Goal: Information Seeking & Learning: Learn about a topic

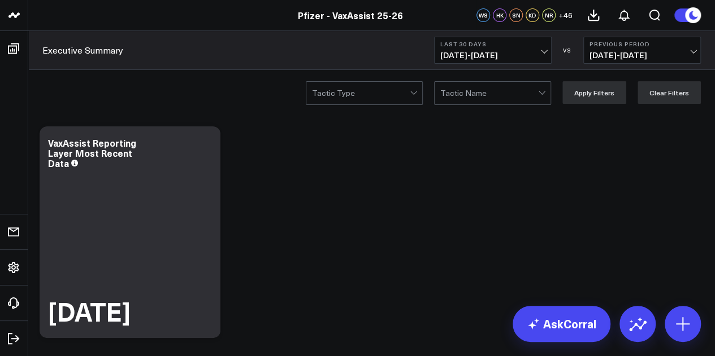
click at [517, 50] on button "Last 30 Days 09/01/25 - 09/30/25" at bounding box center [493, 50] width 118 height 27
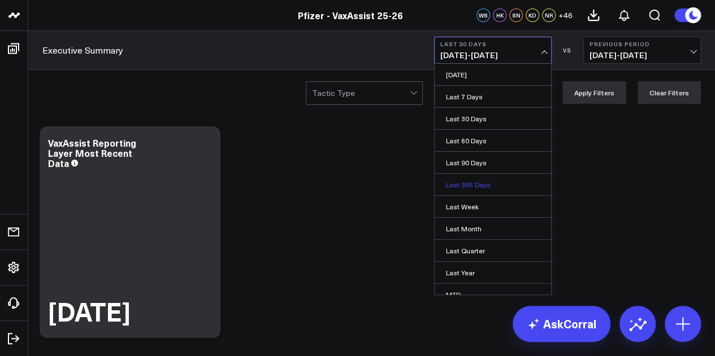
scroll to position [73, 0]
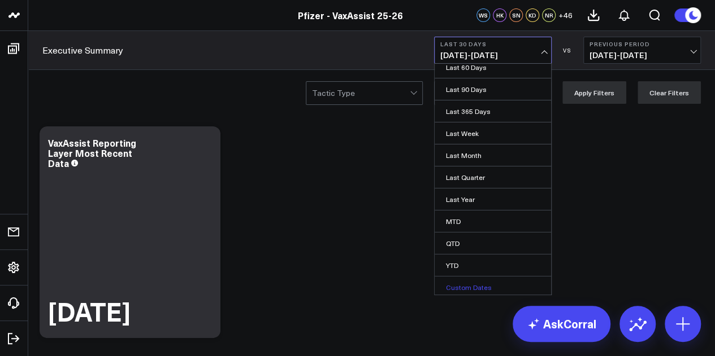
click at [459, 281] on link "Custom Dates" at bounding box center [492, 287] width 116 height 21
select select "9"
select select "2025"
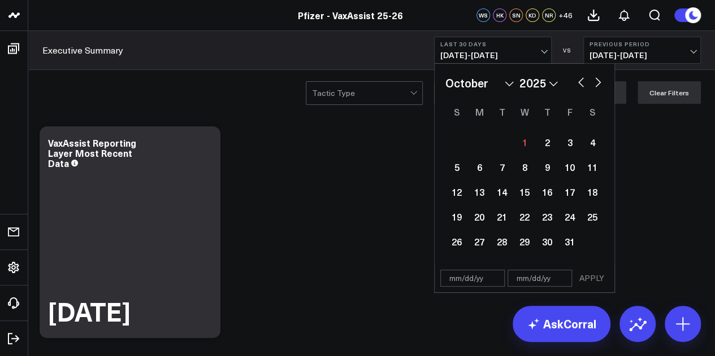
click at [583, 87] on button "button" at bounding box center [580, 82] width 11 height 14
select select "8"
select select "2025"
click at [551, 188] on div "18" at bounding box center [547, 192] width 23 height 23
type input "[DATE]"
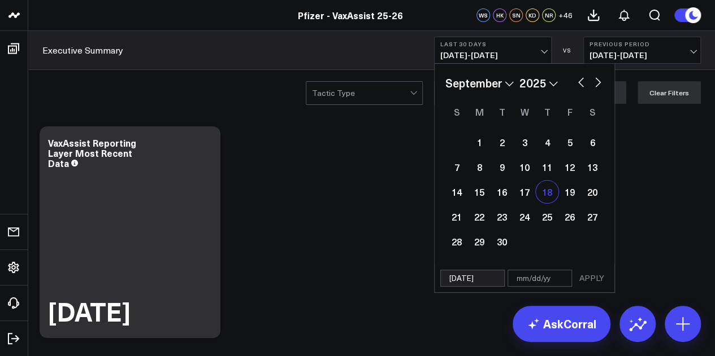
select select "8"
select select "2025"
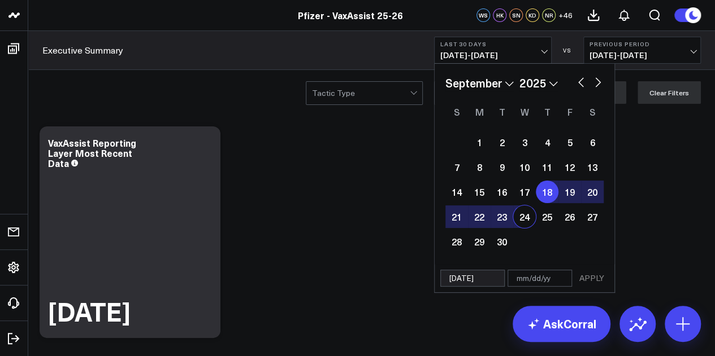
click at [532, 211] on div "24" at bounding box center [524, 217] width 23 height 23
type input "[DATE]"
select select "8"
select select "2025"
click at [592, 272] on button "APPLY" at bounding box center [592, 278] width 34 height 17
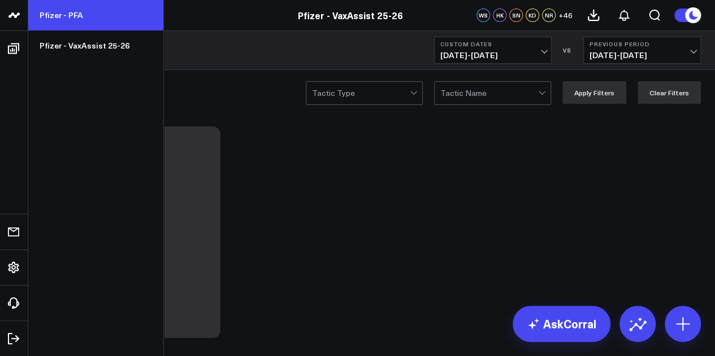
click at [95, 13] on link "Pfizer - PFA" at bounding box center [95, 15] width 135 height 31
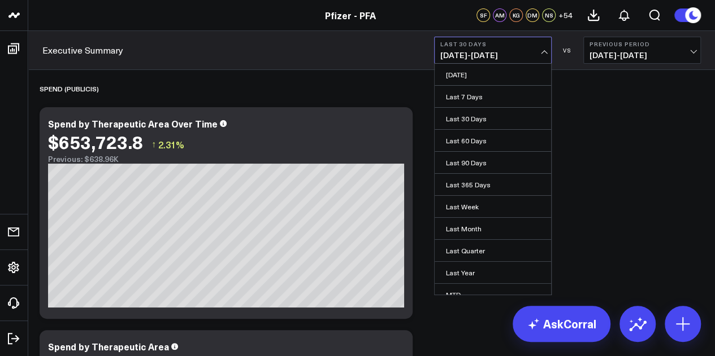
scroll to position [73, 0]
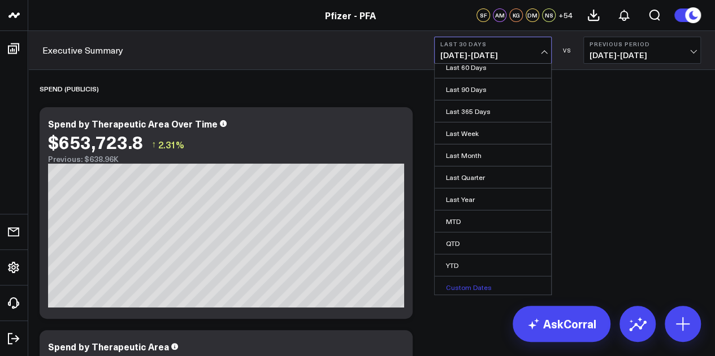
click at [472, 284] on link "Custom Dates" at bounding box center [492, 287] width 116 height 21
select select "9"
select select "2025"
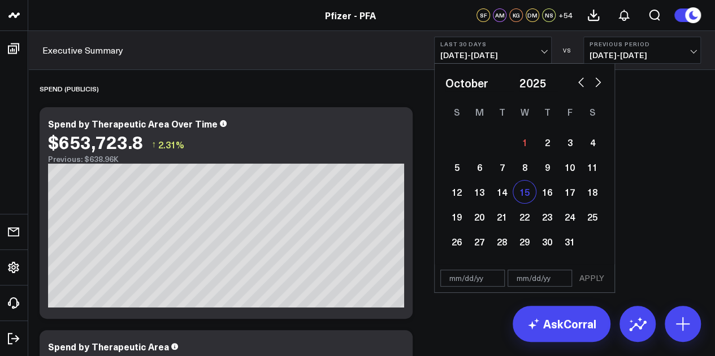
scroll to position [0, 0]
click at [581, 86] on button "button" at bounding box center [580, 82] width 11 height 14
select select "8"
select select "2025"
click at [553, 194] on div "18" at bounding box center [547, 192] width 23 height 23
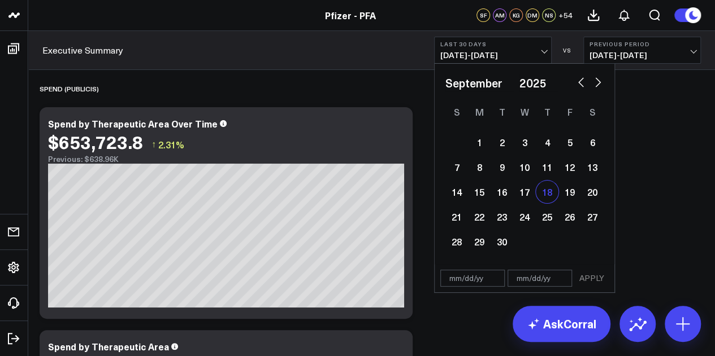
type input "[DATE]"
select select "8"
select select "2025"
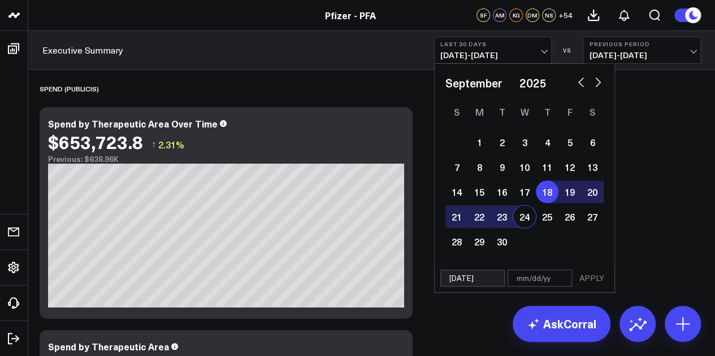
click at [520, 220] on div "24" at bounding box center [524, 217] width 23 height 23
type input "[DATE]"
select select "8"
select select "2025"
click at [594, 282] on button "APPLY" at bounding box center [592, 278] width 34 height 17
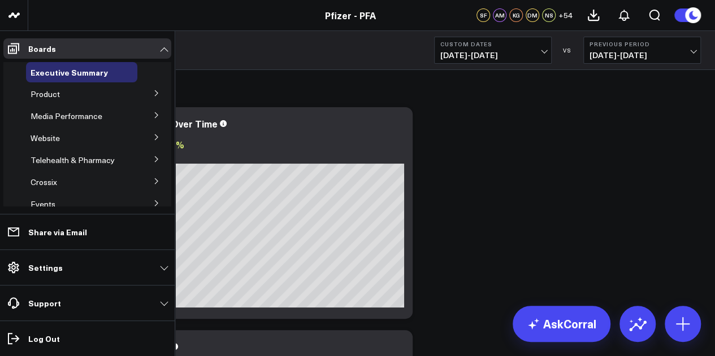
click at [150, 99] on button at bounding box center [156, 92] width 29 height 17
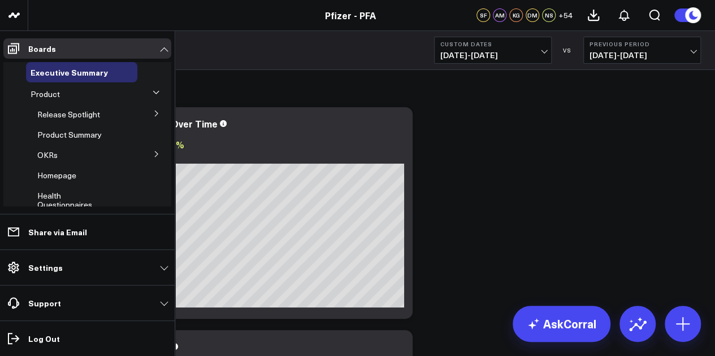
click at [153, 117] on icon at bounding box center [156, 113] width 7 height 7
click at [75, 179] on span "5.1 Vaccines" at bounding box center [66, 184] width 45 height 11
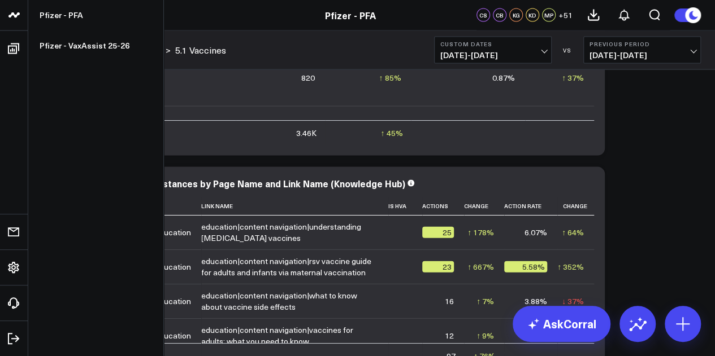
scroll to position [507, 0]
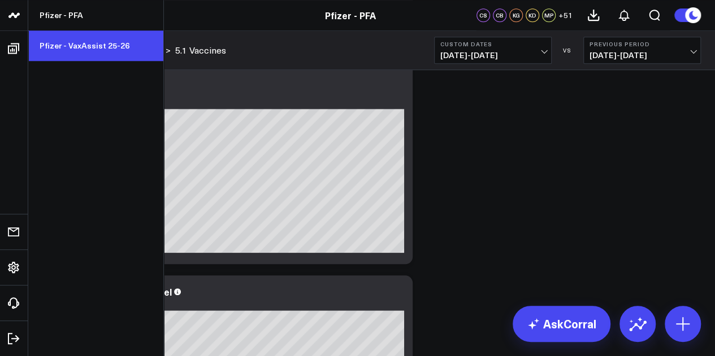
click at [88, 53] on link "Pfizer - VaxAssist 25-26" at bounding box center [95, 46] width 135 height 31
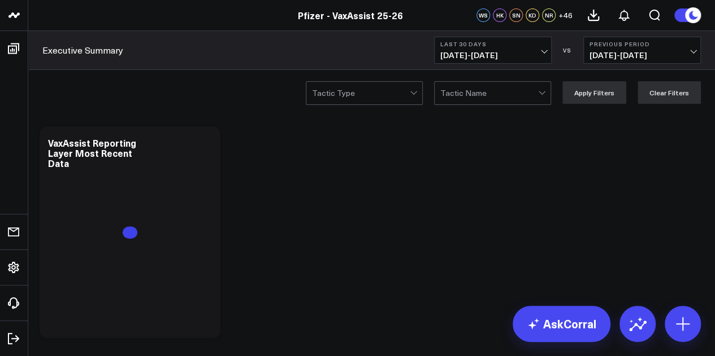
scroll to position [46, 0]
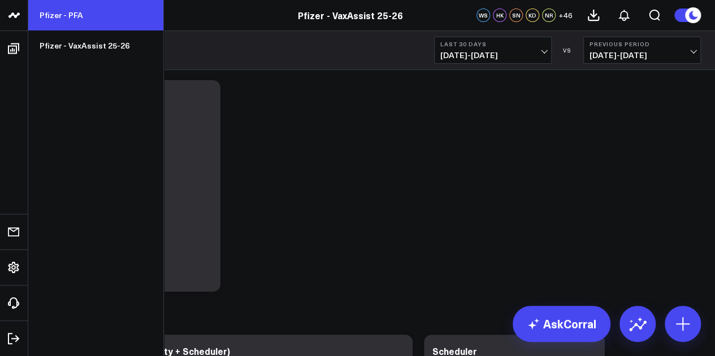
click at [68, 16] on link "Pfizer - PFA" at bounding box center [95, 15] width 135 height 31
